Goal: Information Seeking & Learning: Learn about a topic

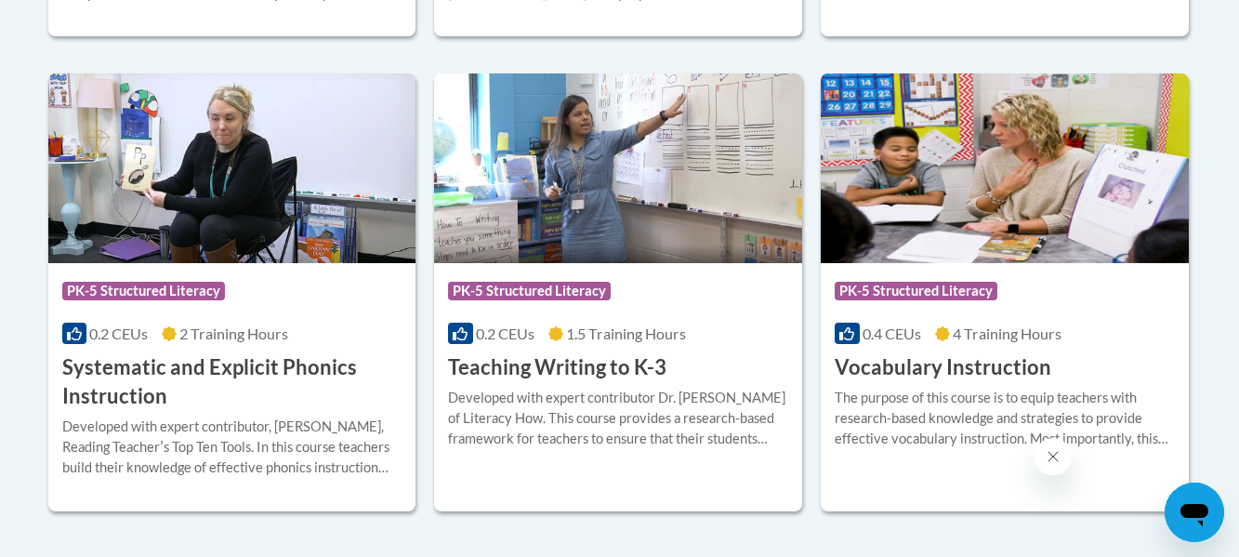
scroll to position [2203, 0]
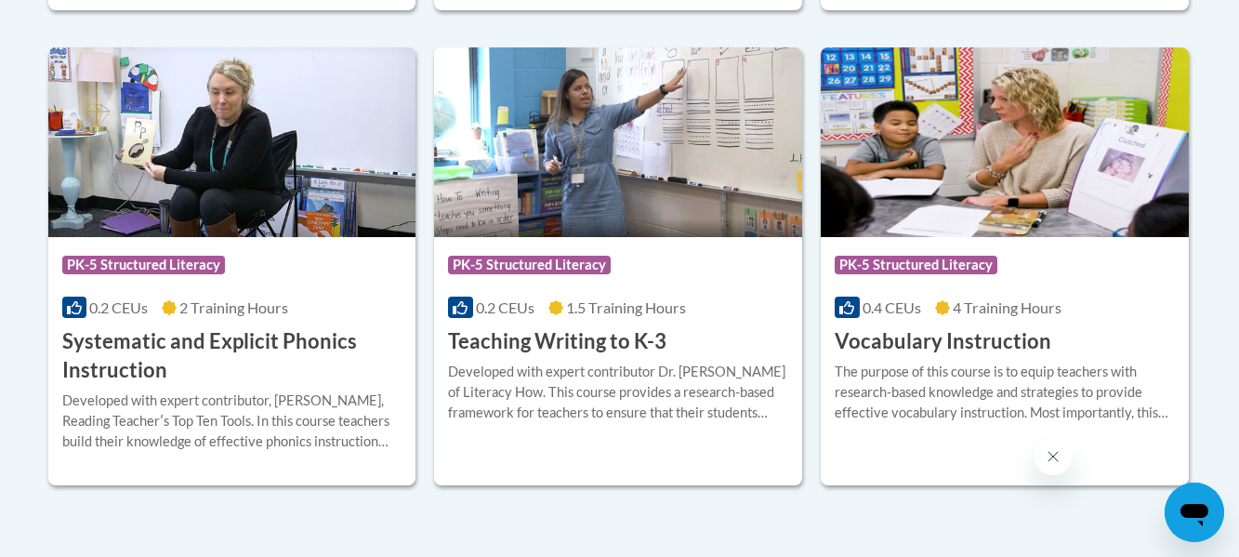
drag, startPoint x: 0, startPoint y: 0, endPoint x: 1239, endPoint y: 473, distance: 1326.5
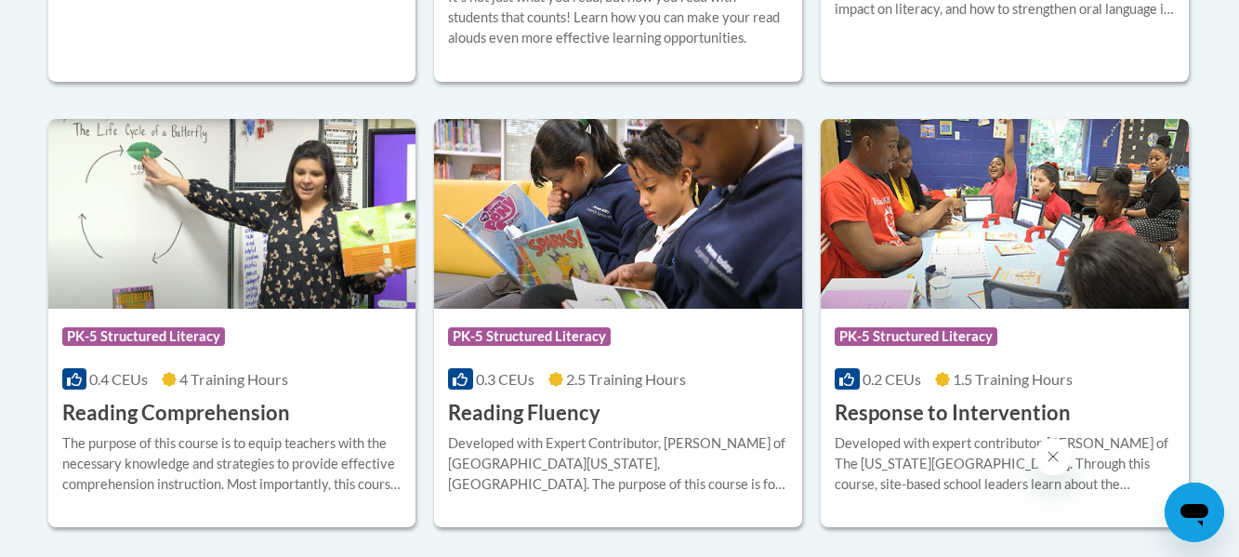
scroll to position [1676, 0]
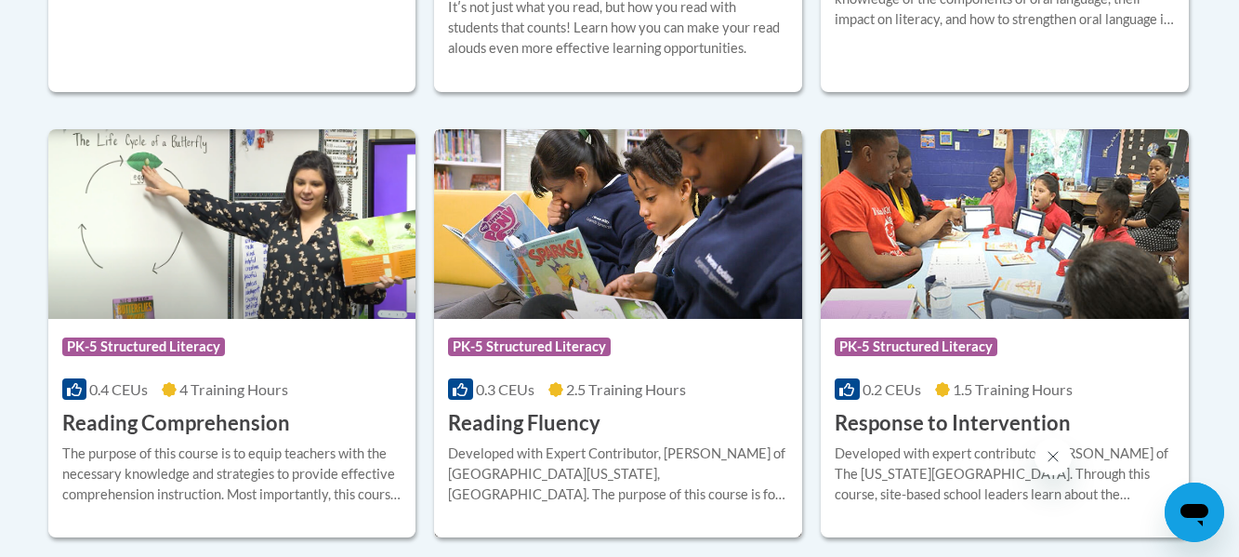
click at [570, 421] on h3 "Reading Fluency" at bounding box center [524, 423] width 152 height 29
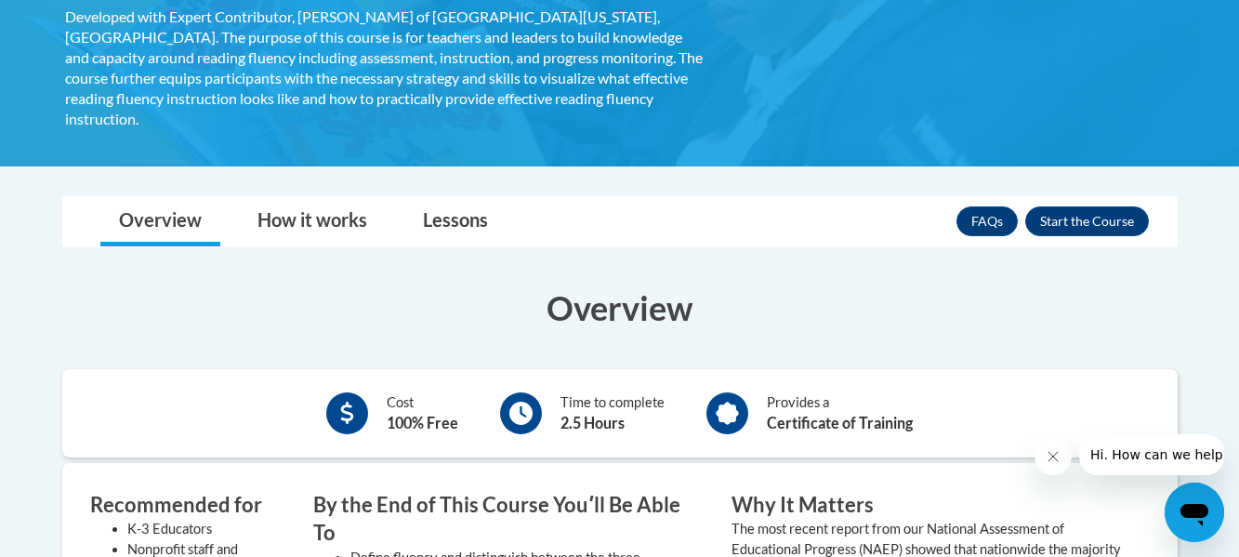
scroll to position [377, 0]
